Goal: Task Accomplishment & Management: Use online tool/utility

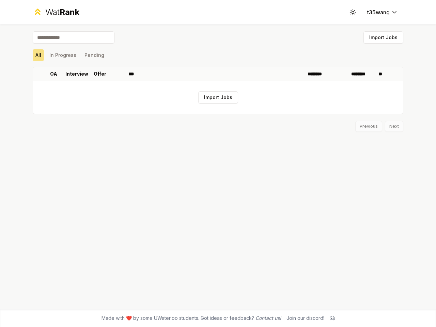
click at [353, 12] on icon at bounding box center [352, 12] width 6 height 6
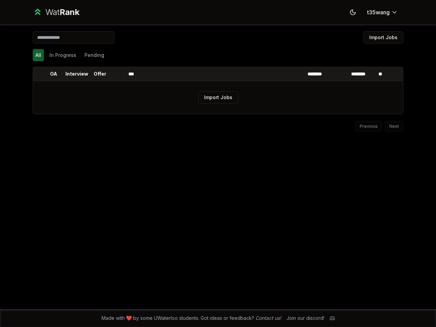
click at [383, 37] on button "Import Jobs" at bounding box center [383, 37] width 40 height 12
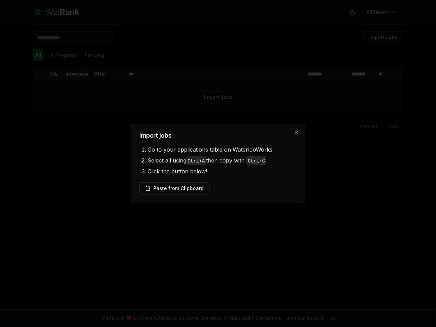
click at [38, 55] on div at bounding box center [218, 163] width 436 height 327
click at [63, 55] on div at bounding box center [218, 163] width 436 height 327
click at [94, 55] on div at bounding box center [218, 163] width 436 height 327
click at [38, 74] on th at bounding box center [38, 74] width 11 height 14
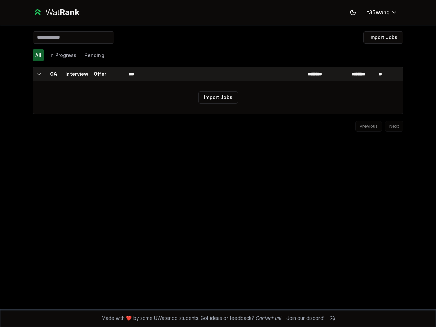
click at [53, 74] on p "OA" at bounding box center [53, 74] width 7 height 7
click at [77, 74] on p "Interview" at bounding box center [76, 74] width 23 height 7
click at [100, 74] on p "Offer" at bounding box center [100, 74] width 13 height 7
click at [118, 74] on th at bounding box center [117, 74] width 16 height 14
